Goal: Transaction & Acquisition: Purchase product/service

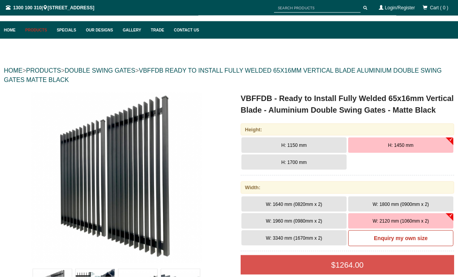
scroll to position [38, 0]
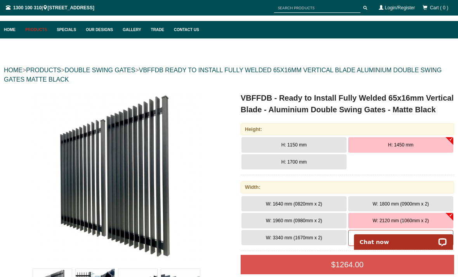
click at [311, 236] on span "W: 3340 mm (1670mm x 2)" at bounding box center [294, 237] width 56 height 5
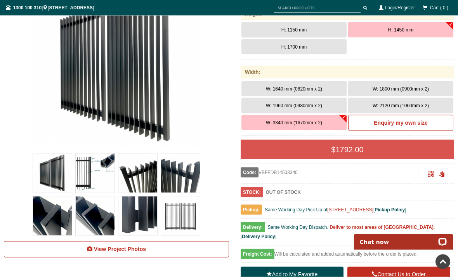
scroll to position [153, 0]
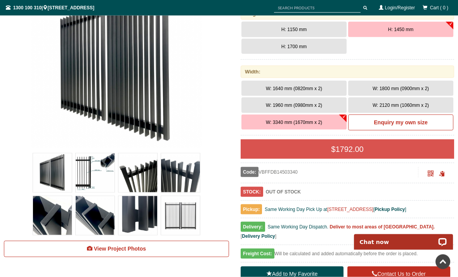
click at [53, 177] on img at bounding box center [52, 172] width 39 height 39
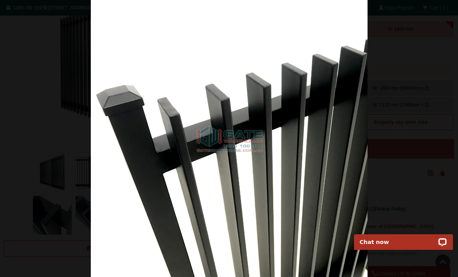
click at [367, 145] on img at bounding box center [229, 138] width 277 height 277
click at [367, 151] on img at bounding box center [229, 138] width 277 height 277
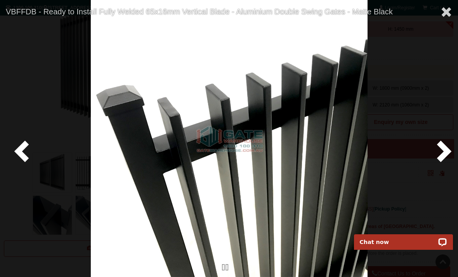
click at [445, 17] on span at bounding box center [446, 12] width 12 height 12
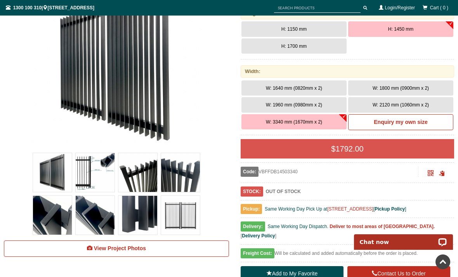
click at [300, 100] on button "W: 1960 mm (0980mm x 2)" at bounding box center [293, 105] width 105 height 16
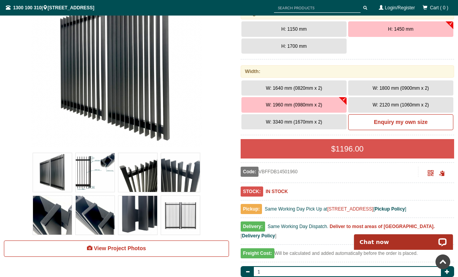
click at [404, 102] on span "W: 2120 mm (1060mm x 2)" at bounding box center [400, 104] width 56 height 5
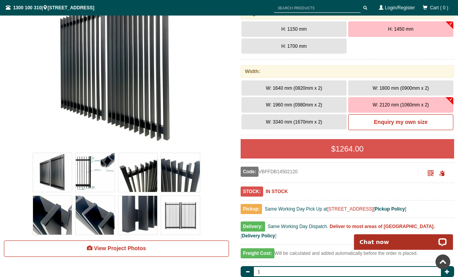
click at [311, 121] on span "W: 3340 mm (1670mm x 2)" at bounding box center [294, 121] width 56 height 5
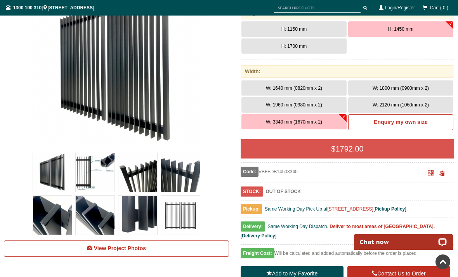
click at [402, 102] on span "W: 2120 mm (1060mm x 2)" at bounding box center [400, 104] width 56 height 5
